Goal: Information Seeking & Learning: Learn about a topic

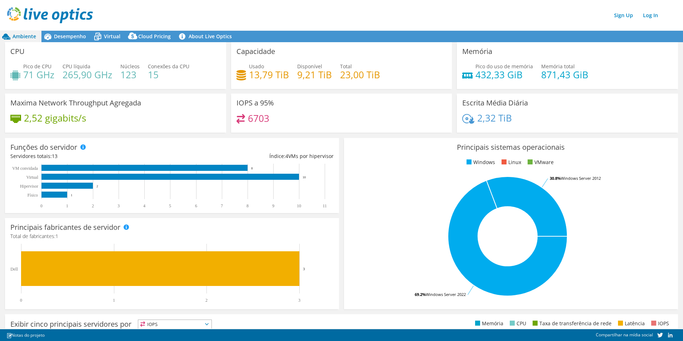
click at [374, 22] on div "Sign Up Log In" at bounding box center [348, 15] width 683 height 16
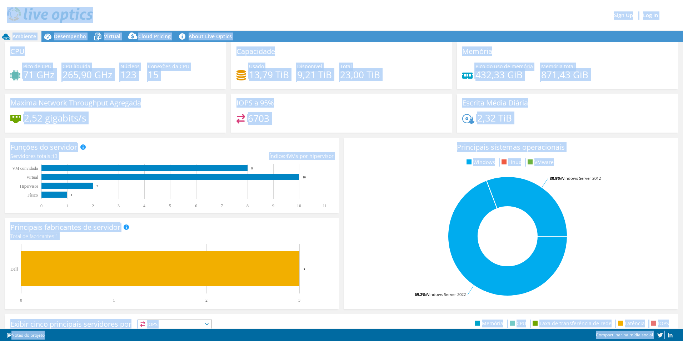
copy body "Sign Up Log In Este projeto foi arquivado. Nenhuma alteração pode ser feita, e …"
click at [413, 101] on div "IOPS a 95% 6703" at bounding box center [341, 113] width 221 height 39
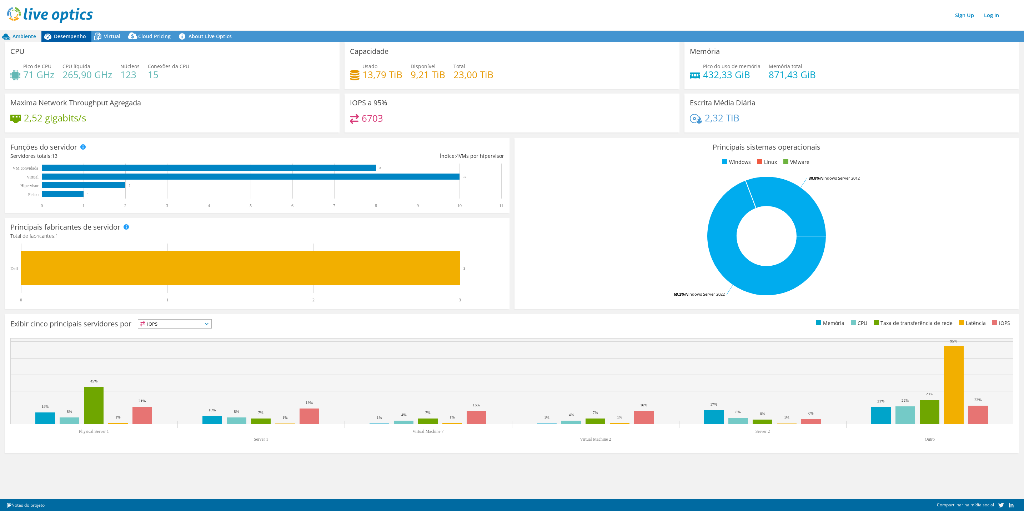
click at [68, 34] on span "Desempenho" at bounding box center [70, 36] width 32 height 7
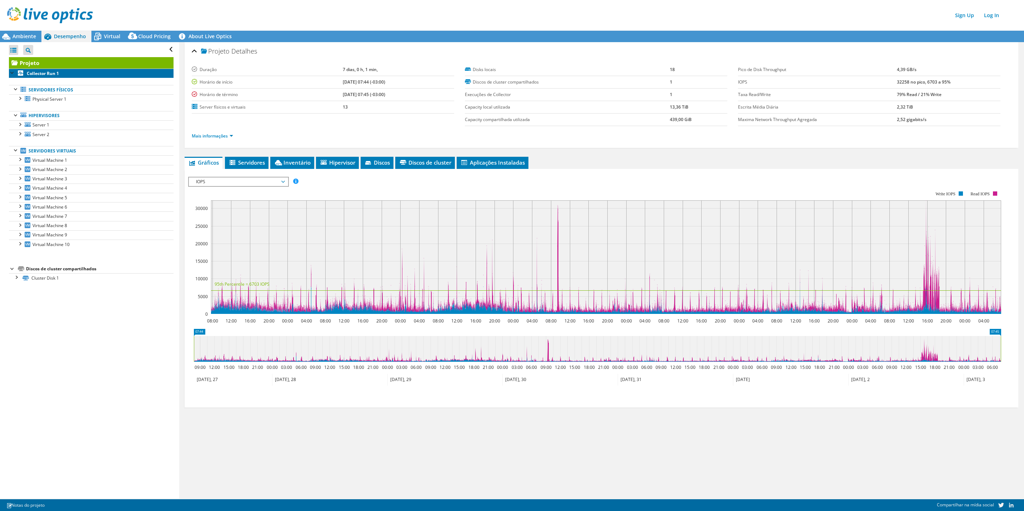
click at [40, 73] on b "Collector Run 1" at bounding box center [43, 73] width 32 height 6
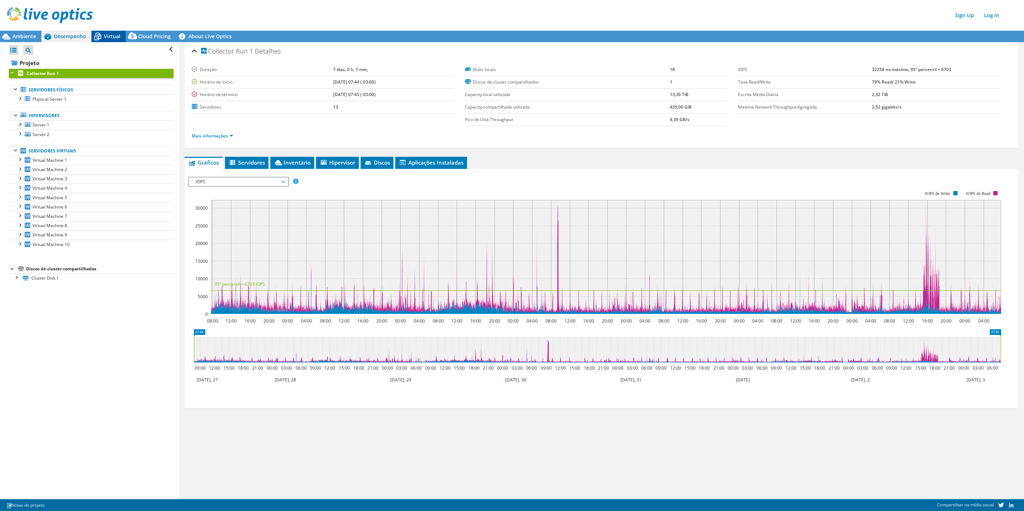
click at [102, 34] on icon at bounding box center [97, 36] width 13 height 13
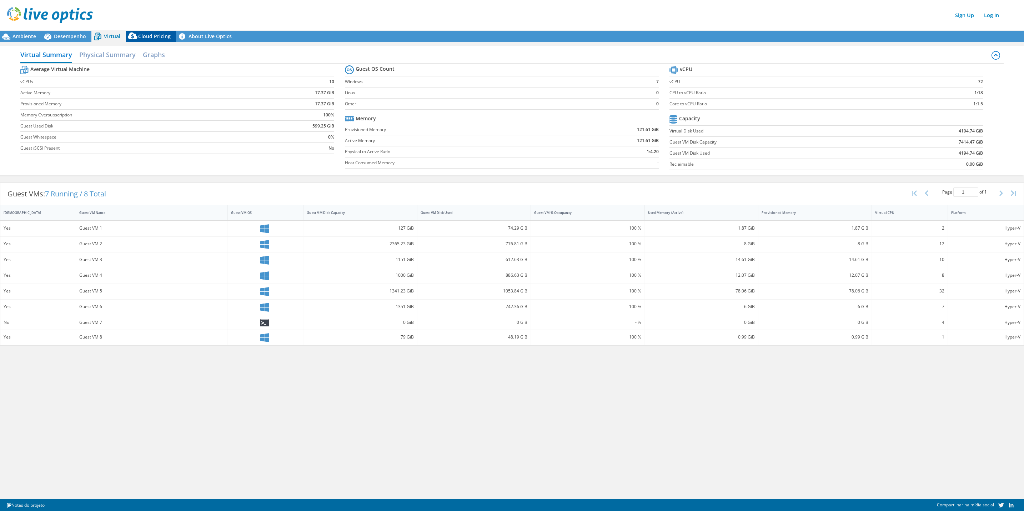
click at [151, 35] on span "Cloud Pricing" at bounding box center [154, 36] width 33 height 7
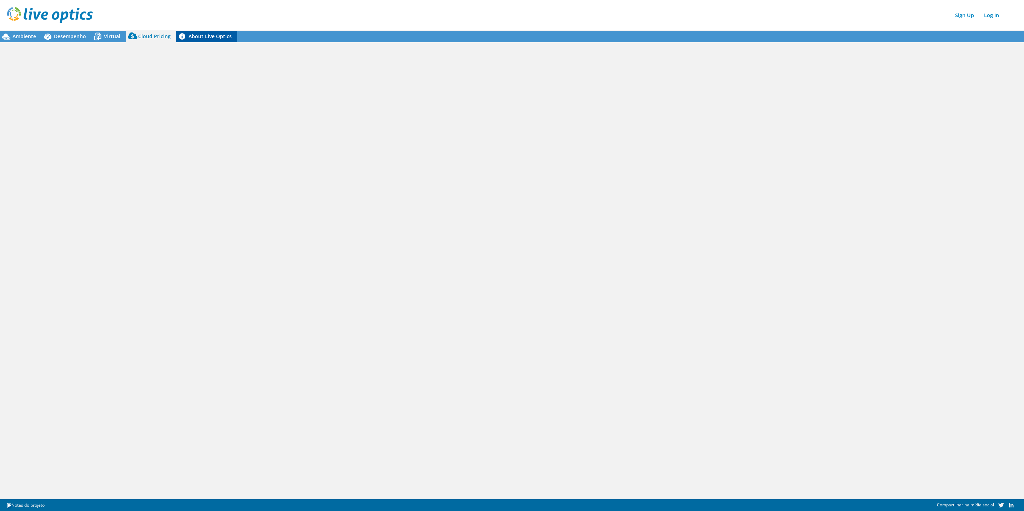
click at [200, 33] on link "About Live Optics" at bounding box center [206, 36] width 61 height 11
click at [104, 34] on span "Virtual" at bounding box center [112, 36] width 16 height 7
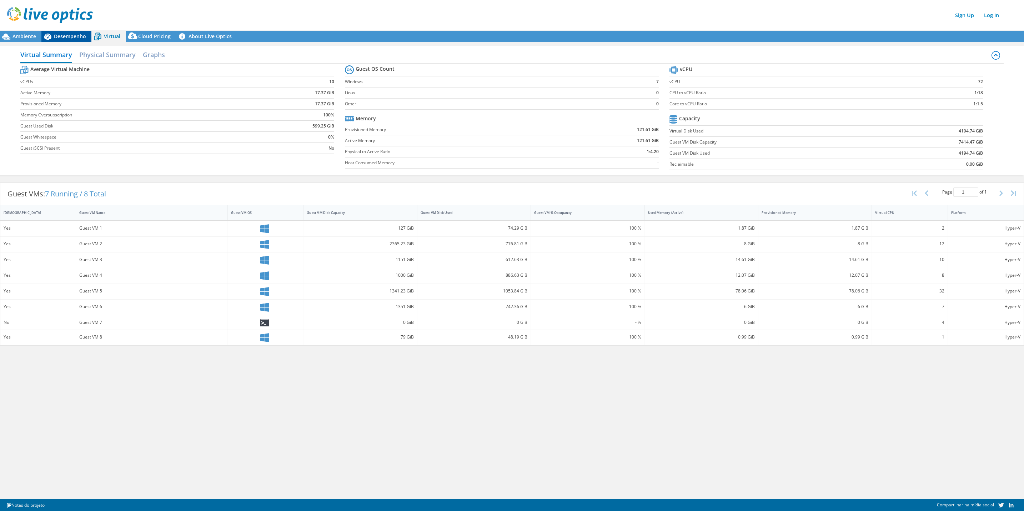
drag, startPoint x: 70, startPoint y: 34, endPoint x: 62, endPoint y: 35, distance: 7.5
click at [70, 35] on span "Desempenho" at bounding box center [70, 36] width 32 height 7
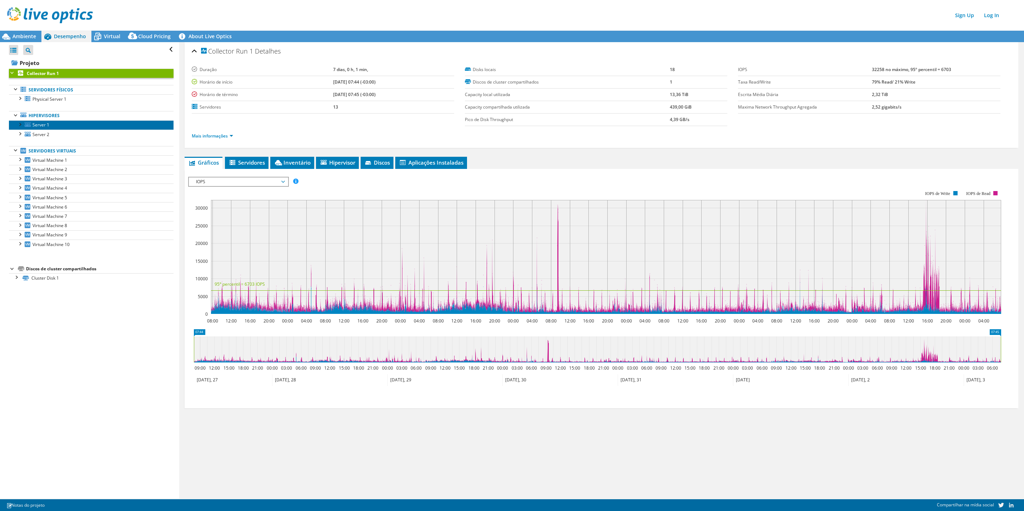
click at [38, 126] on span "Server 1" at bounding box center [41, 125] width 17 height 6
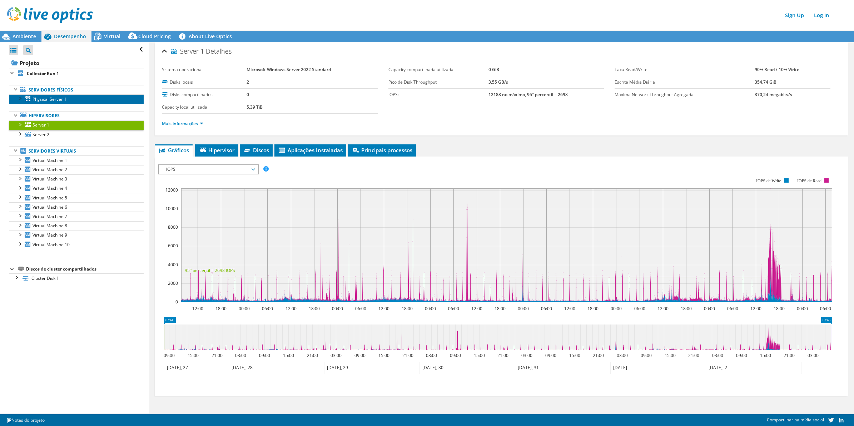
click at [52, 99] on span "Physical Server 1" at bounding box center [50, 99] width 34 height 6
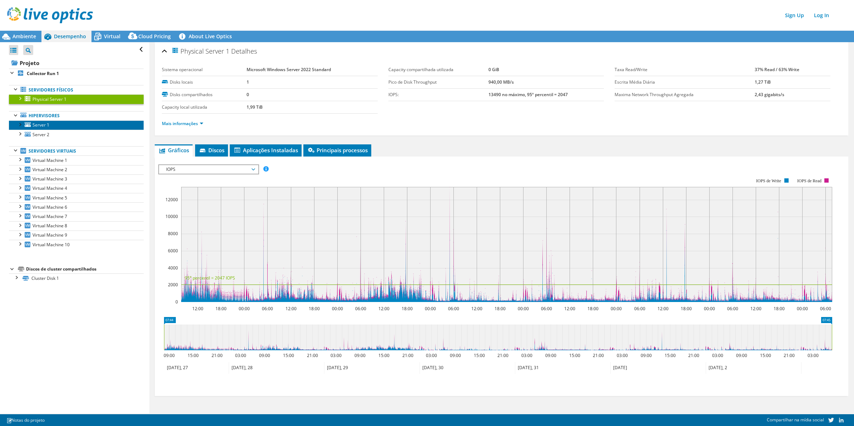
click at [54, 123] on link "Server 1" at bounding box center [76, 124] width 135 height 9
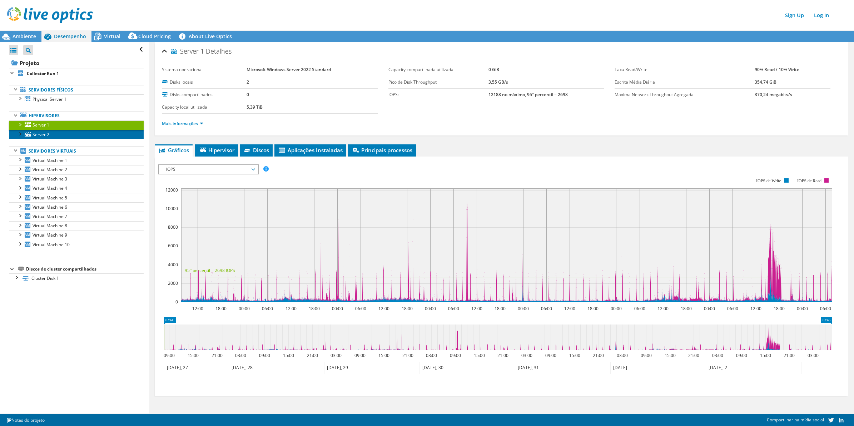
click at [34, 131] on span "Server 2" at bounding box center [41, 134] width 17 height 6
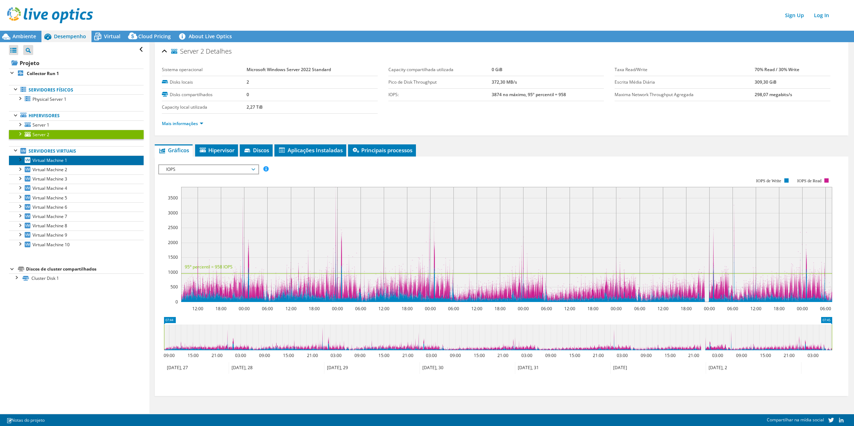
click at [63, 162] on span "Virtual Machine 1" at bounding box center [50, 160] width 35 height 6
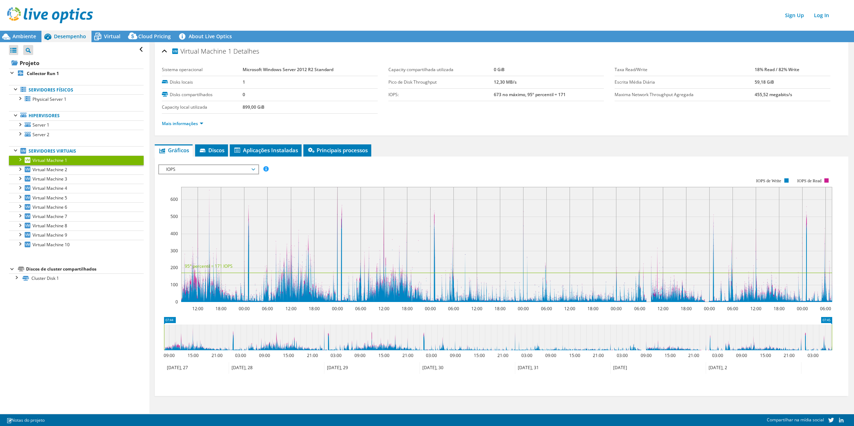
click at [20, 160] on div at bounding box center [19, 158] width 7 height 7
click at [19, 189] on div at bounding box center [19, 187] width 7 height 7
click at [208, 149] on span "Discos" at bounding box center [212, 149] width 26 height 7
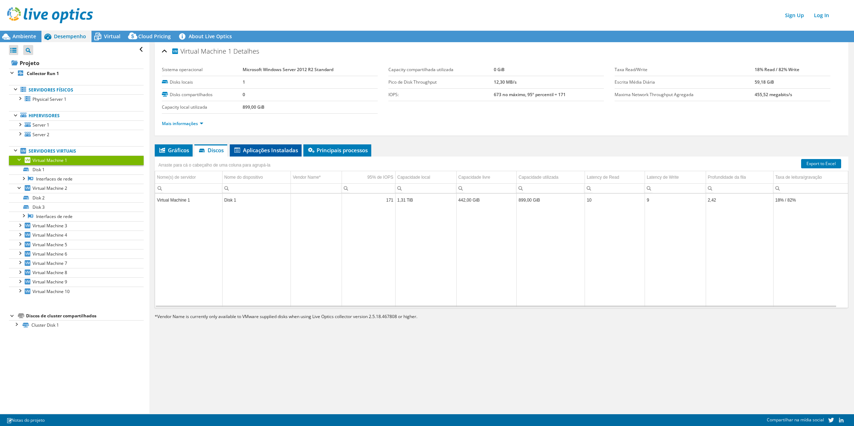
click at [264, 153] on span "Aplicações Instaladas" at bounding box center [265, 149] width 65 height 7
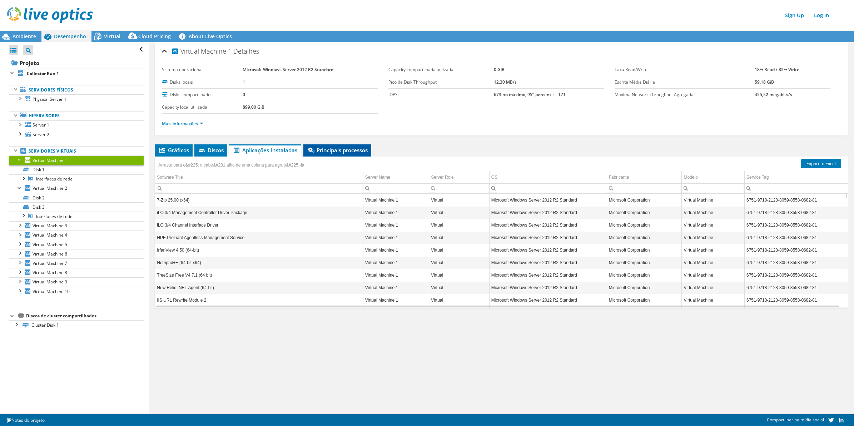
click at [348, 150] on span "Principais processos" at bounding box center [337, 149] width 61 height 7
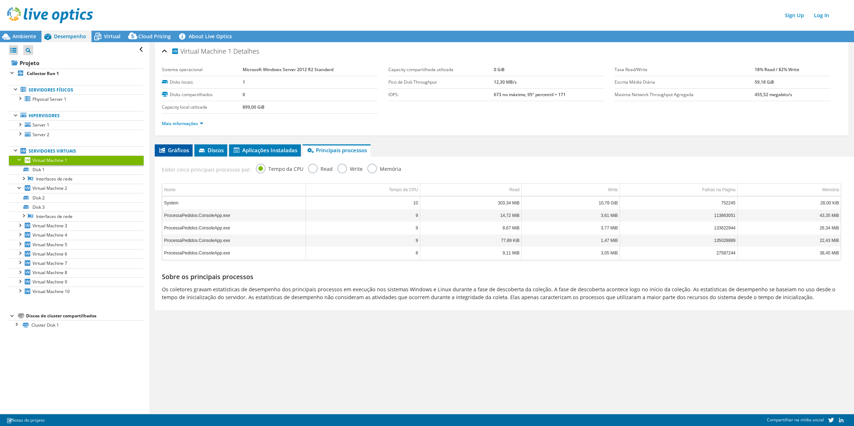
click at [181, 146] on li "Gráficos" at bounding box center [174, 150] width 38 height 12
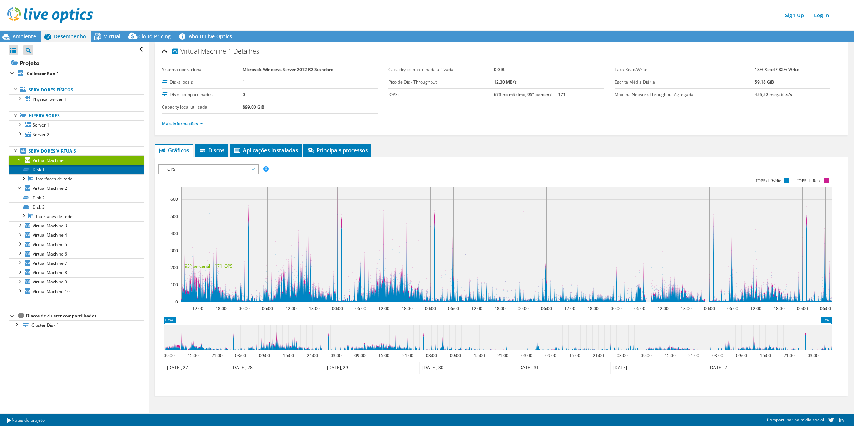
click at [54, 169] on link "Disk 1" at bounding box center [76, 169] width 135 height 9
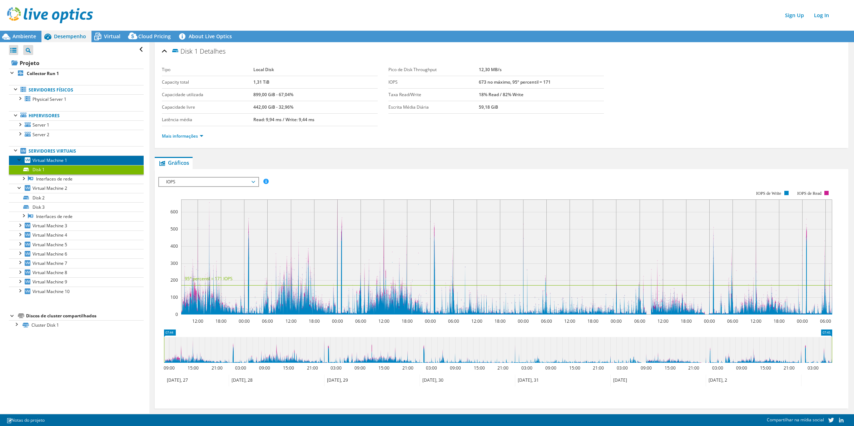
click at [40, 159] on span "Virtual Machine 1" at bounding box center [50, 160] width 35 height 6
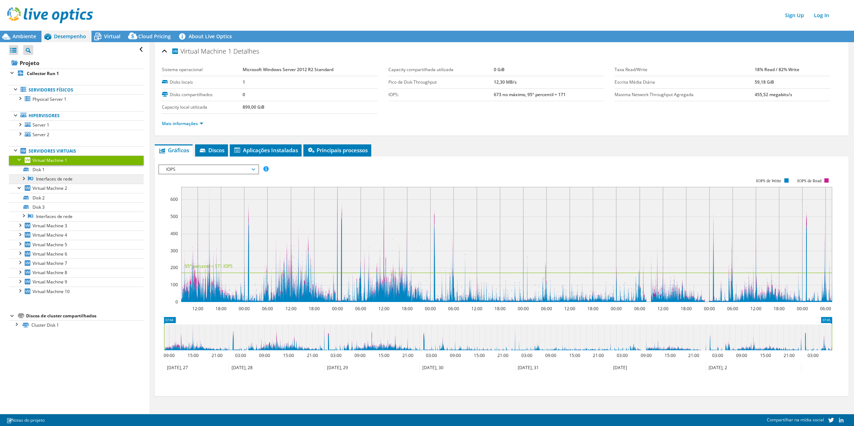
click at [45, 178] on link "Interfaces de rede" at bounding box center [76, 178] width 135 height 9
click at [20, 160] on div at bounding box center [19, 158] width 7 height 7
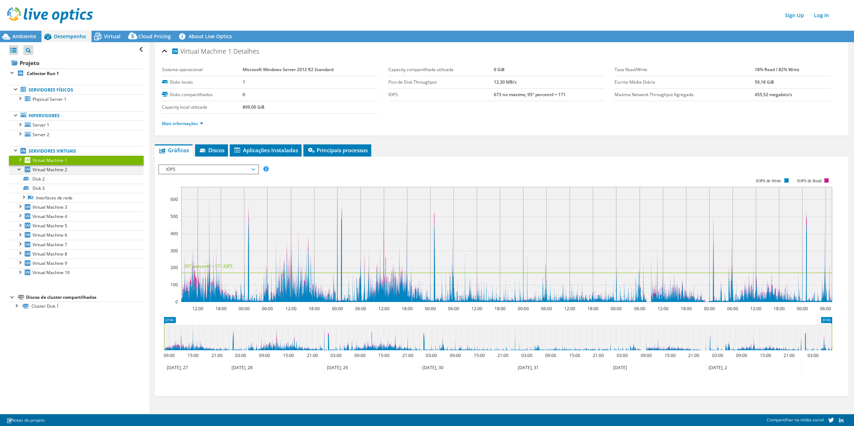
click at [18, 170] on div at bounding box center [19, 168] width 7 height 7
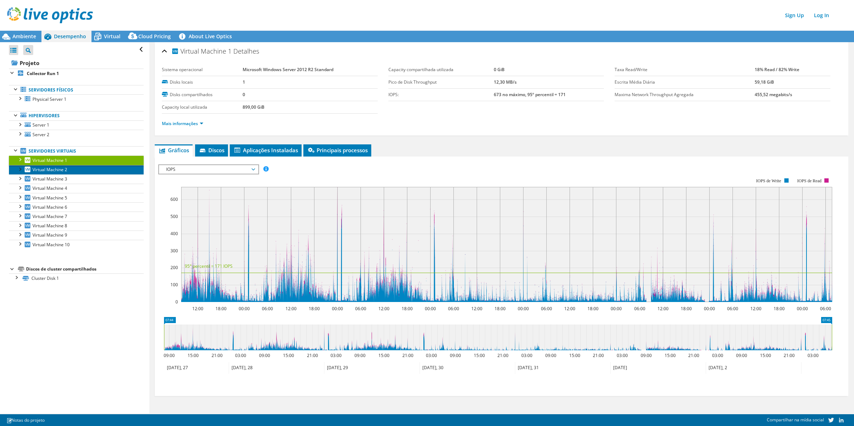
click at [70, 168] on link "Virtual Machine 2" at bounding box center [76, 169] width 135 height 9
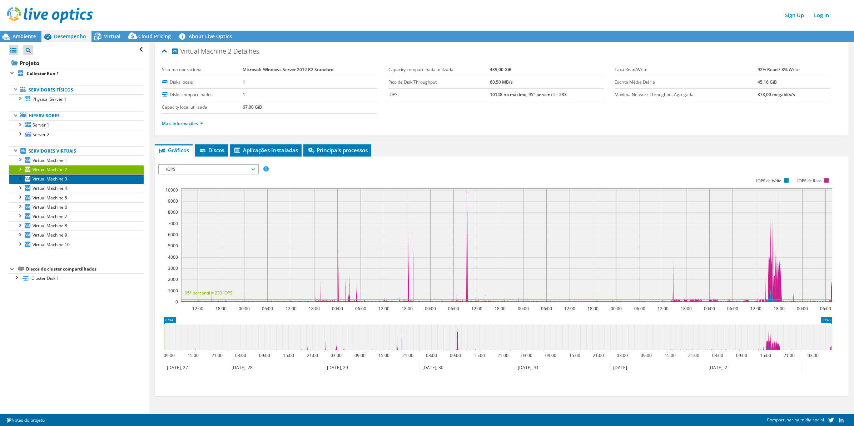
click at [47, 180] on span "Virtual Machine 3" at bounding box center [50, 179] width 35 height 6
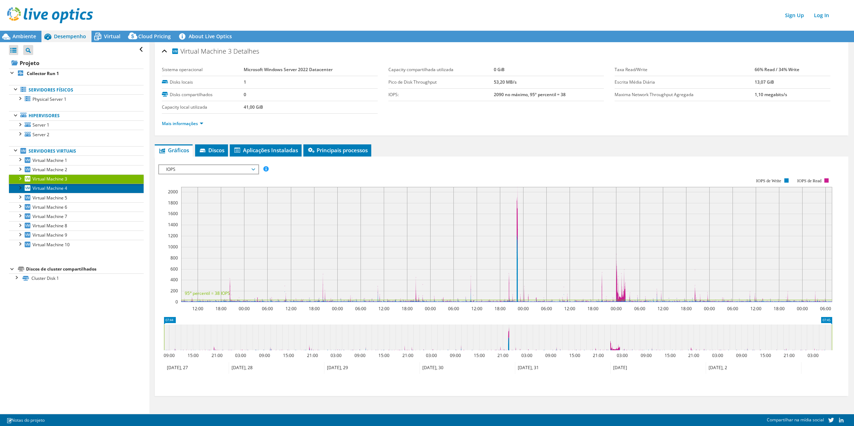
click at [54, 189] on span "Virtual Machine 4" at bounding box center [50, 188] width 35 height 6
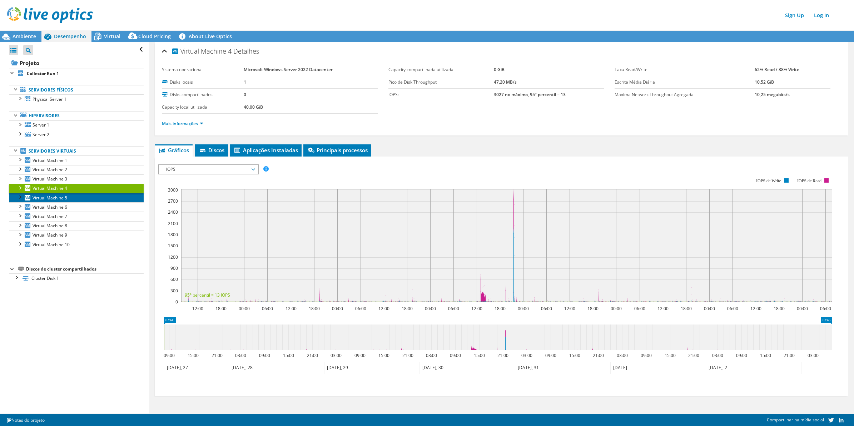
click at [69, 198] on link "Virtual Machine 5" at bounding box center [76, 197] width 135 height 9
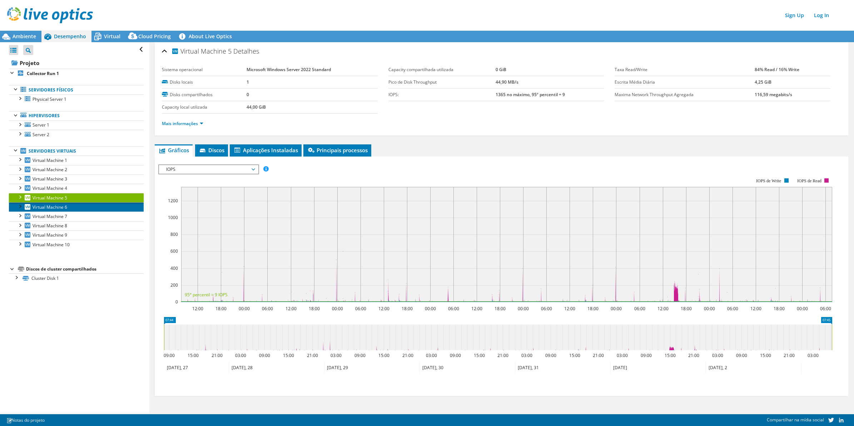
click at [38, 206] on span "Virtual Machine 6" at bounding box center [50, 207] width 35 height 6
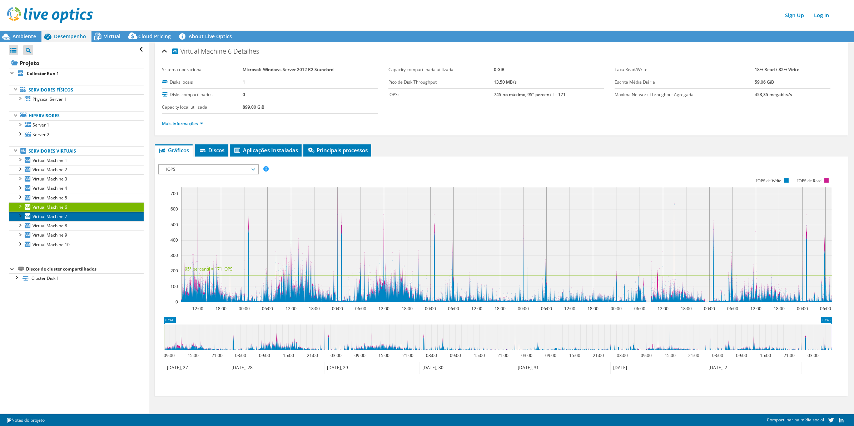
click at [60, 215] on span "Virtual Machine 7" at bounding box center [50, 216] width 35 height 6
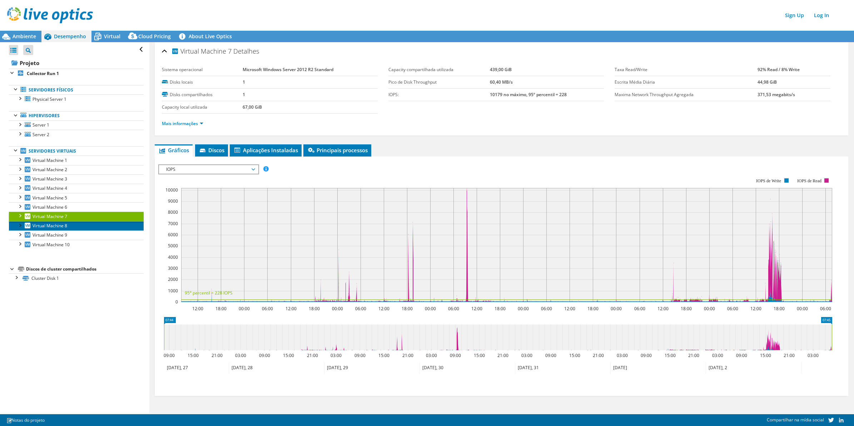
click at [57, 227] on span "Virtual Machine 8" at bounding box center [50, 226] width 35 height 6
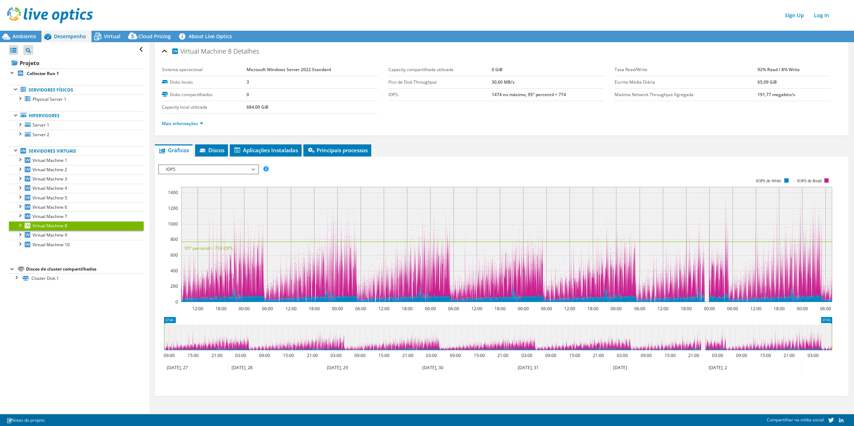
click at [66, 314] on div "Abrir Todos Fechar Todos Filtro de árvore do projeto Projeto Collector Run 1" at bounding box center [74, 227] width 149 height 371
click at [59, 241] on link "Virtual Machine 10" at bounding box center [76, 244] width 135 height 9
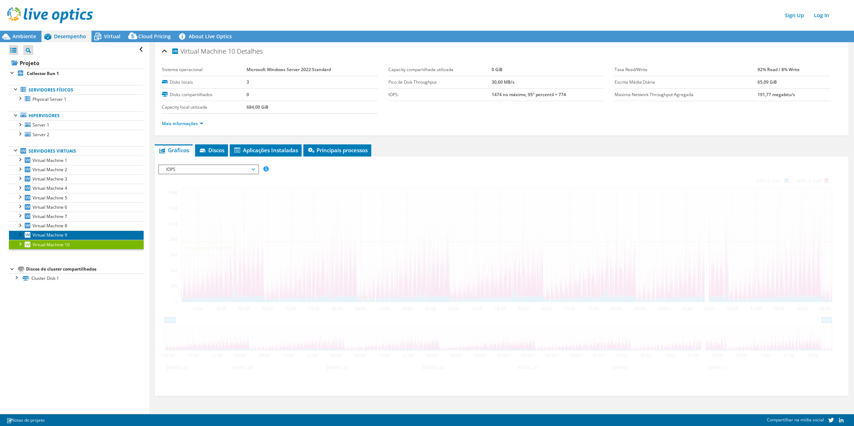
click at [60, 234] on span "Virtual Machine 9" at bounding box center [50, 235] width 35 height 6
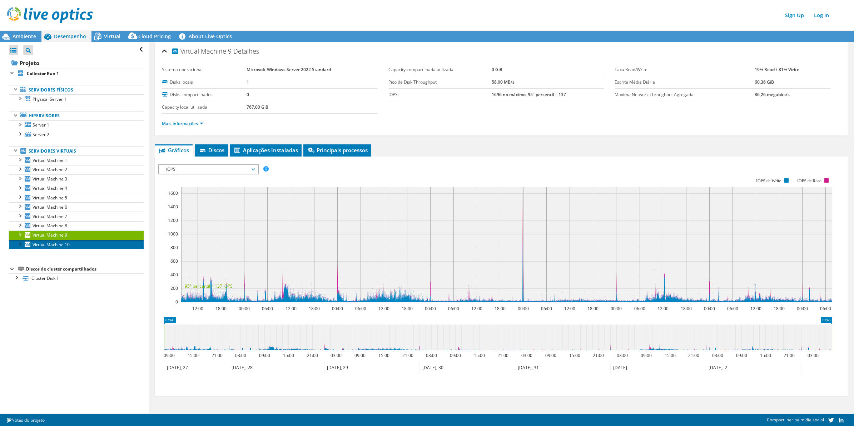
click at [52, 243] on span "Virtual Machine 10" at bounding box center [51, 244] width 37 height 6
